Goal: Task Accomplishment & Management: Complete application form

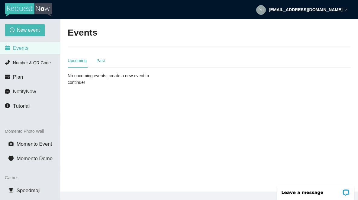
click at [102, 63] on div "Past" at bounding box center [100, 60] width 8 height 7
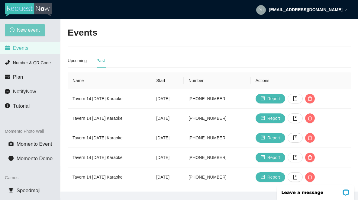
click at [28, 29] on span "New event" at bounding box center [28, 30] width 23 height 8
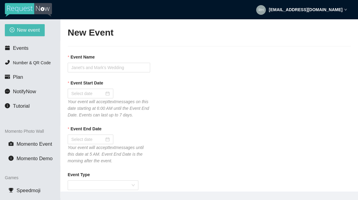
type textarea "If you liked our DJ leave a tip @ [URL][DOMAIN_NAME] & Thank you for Singing Ka…"
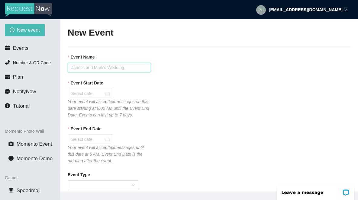
click at [82, 66] on input "Event Name" at bounding box center [109, 68] width 82 height 10
type input "Tavern 14 [DATE] Karaoke"
click at [83, 94] on input "Event Start Date" at bounding box center [87, 93] width 33 height 7
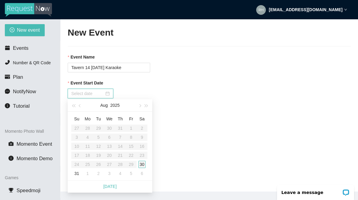
type input "[DATE]"
click at [143, 166] on div "30" at bounding box center [141, 164] width 7 height 7
type input "[DATE]"
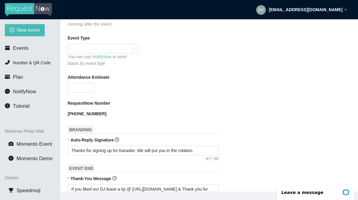
scroll to position [147, 0]
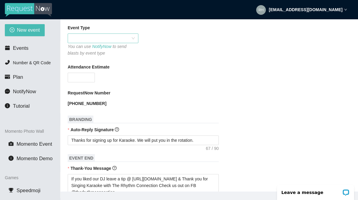
click at [108, 43] on span at bounding box center [102, 38] width 63 height 9
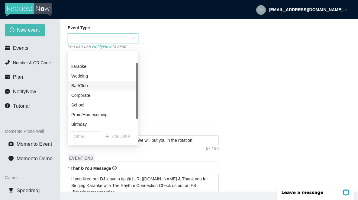
scroll to position [29, 0]
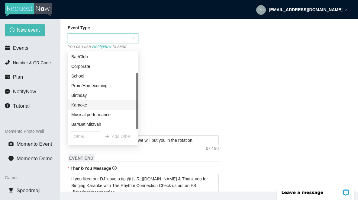
click at [85, 105] on div "Karaoke" at bounding box center [102, 105] width 63 height 7
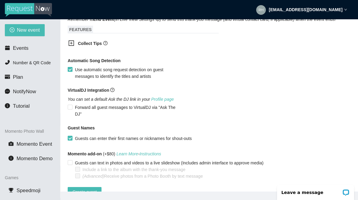
scroll to position [362, 0]
click at [90, 46] on b "Collect Tips" at bounding box center [90, 43] width 24 height 5
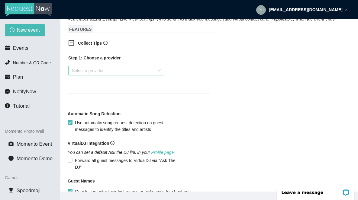
click at [87, 75] on input "search" at bounding box center [114, 70] width 85 height 9
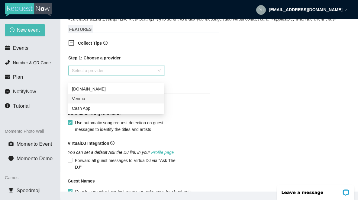
click at [82, 101] on div "Venmo" at bounding box center [116, 98] width 89 height 7
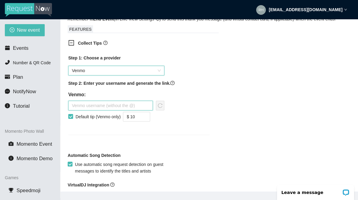
click at [111, 111] on input "text" at bounding box center [110, 106] width 85 height 10
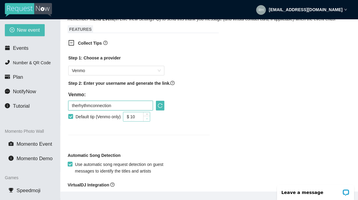
type input "therhythmconnection"
click at [148, 120] on icon "down" at bounding box center [147, 119] width 2 height 2
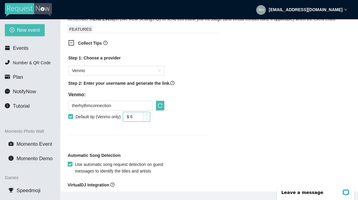
type input "$ 5"
click at [148, 120] on icon "down" at bounding box center [147, 119] width 2 height 2
click at [161, 108] on icon "reload" at bounding box center [160, 105] width 5 height 5
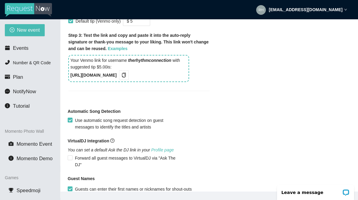
scroll to position [458, 0]
click at [126, 77] on icon "copy" at bounding box center [123, 74] width 5 height 5
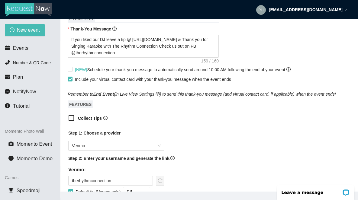
scroll to position [253, 0]
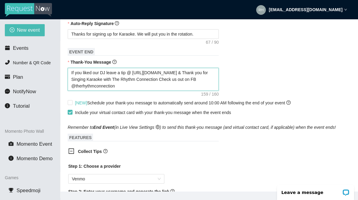
drag, startPoint x: 188, startPoint y: 79, endPoint x: 133, endPoint y: 79, distance: 54.7
click at [133, 79] on textarea "If you liked our DJ leave a tip @ [URL][DOMAIN_NAME] & Thank you for Singing Ka…" at bounding box center [143, 79] width 151 height 23
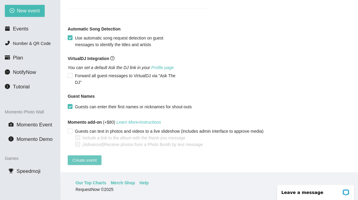
scroll to position [19, 0]
click at [88, 157] on span "Create event" at bounding box center [84, 160] width 24 height 7
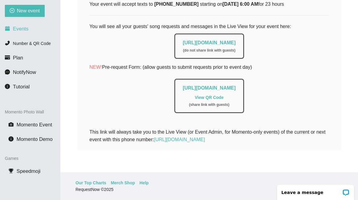
click at [23, 31] on span "Events" at bounding box center [20, 29] width 15 height 6
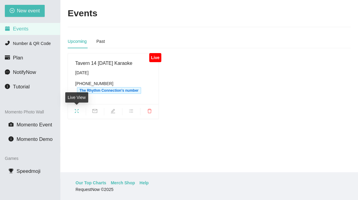
click at [77, 111] on icon "fullscreen" at bounding box center [76, 111] width 5 height 5
